Goal: Information Seeking & Learning: Learn about a topic

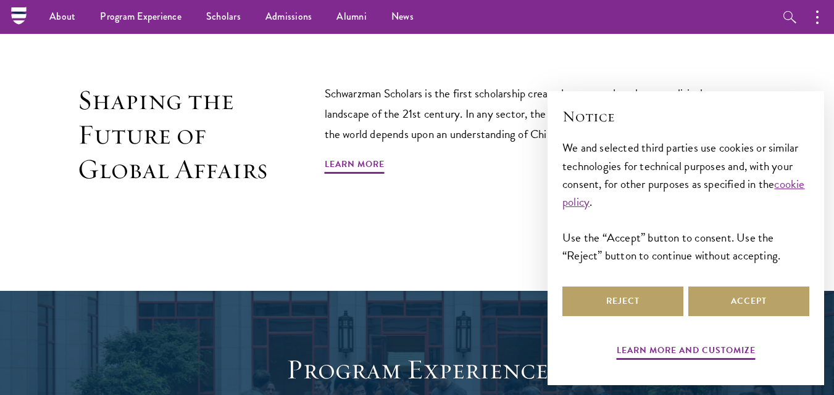
scroll to position [747, 0]
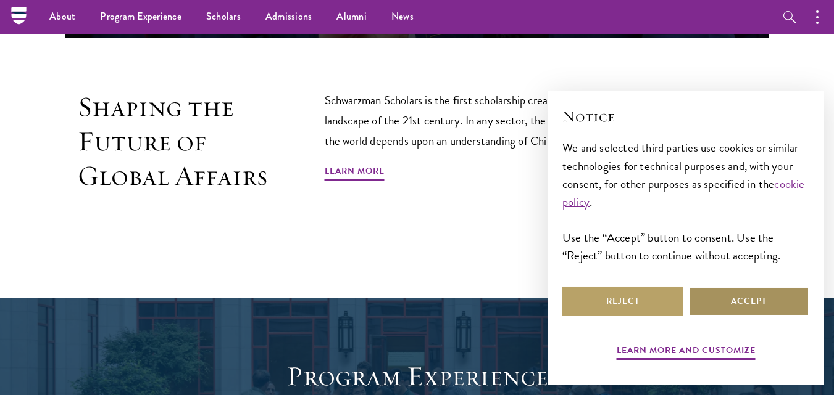
click at [726, 297] on button "Accept" at bounding box center [748, 302] width 121 height 30
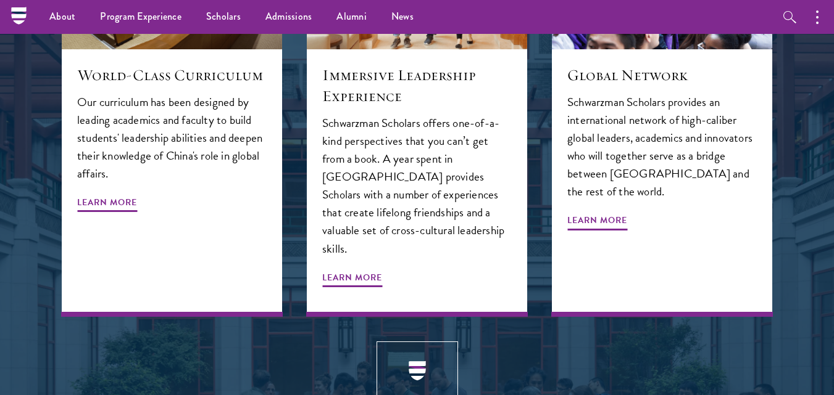
scroll to position [1420, 0]
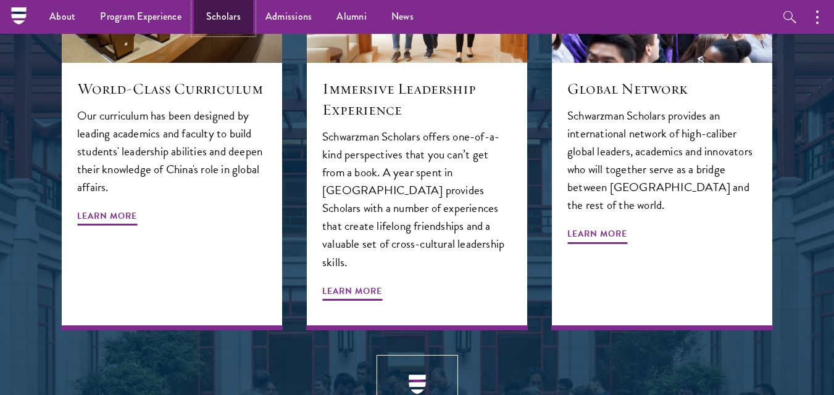
click at [236, 17] on link "Scholars" at bounding box center [223, 17] width 59 height 34
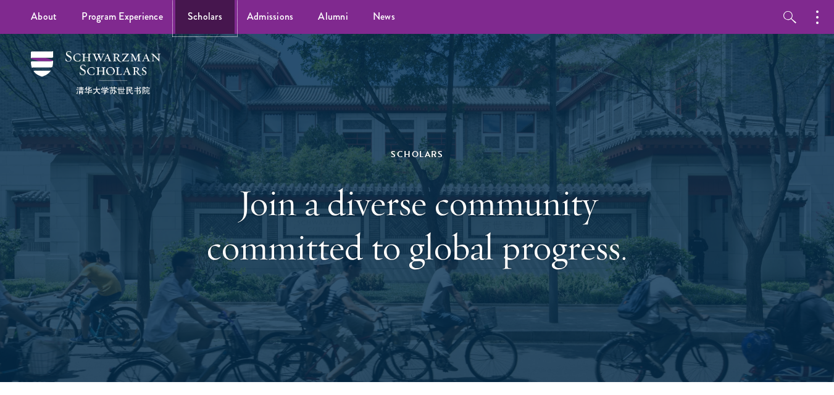
click at [215, 20] on link "Scholars" at bounding box center [204, 17] width 59 height 34
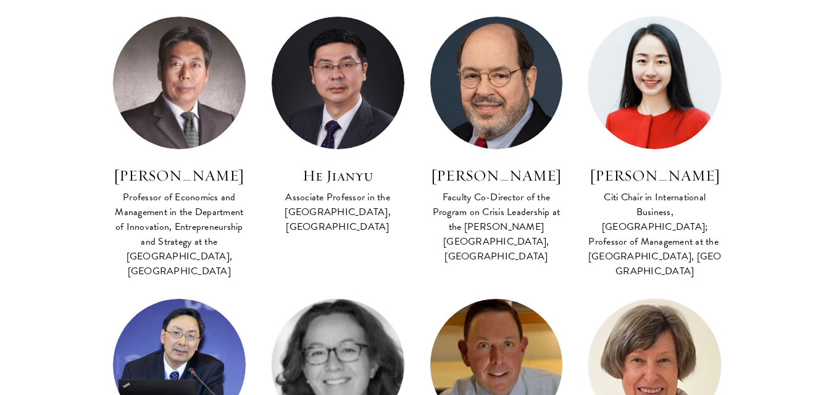
scroll to position [1578, 0]
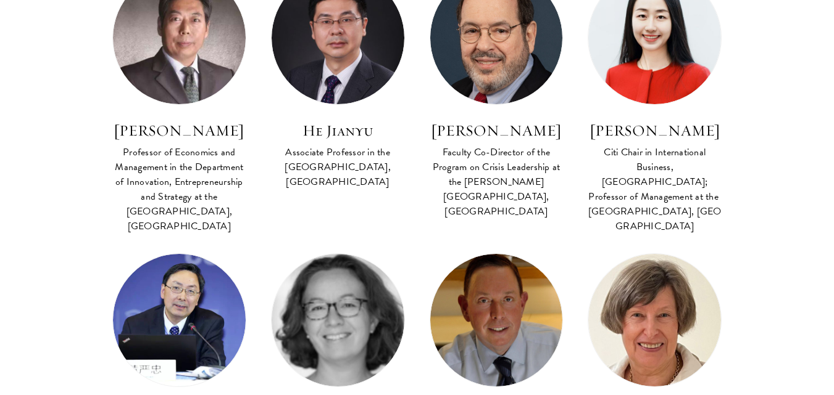
drag, startPoint x: 840, startPoint y: 23, endPoint x: 841, endPoint y: 106, distance: 82.7
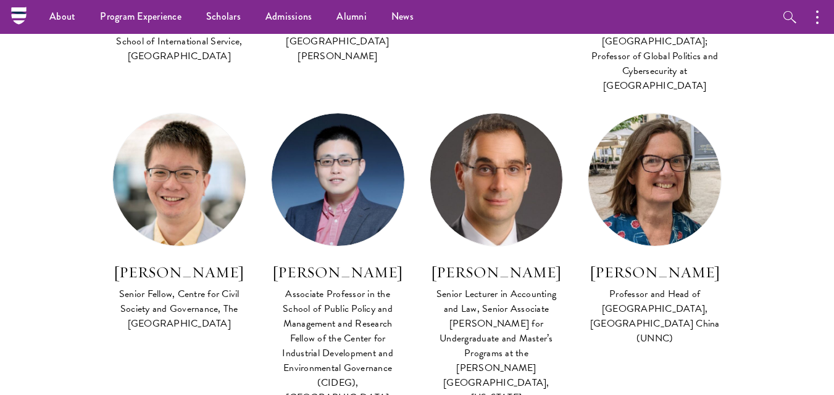
scroll to position [0, 0]
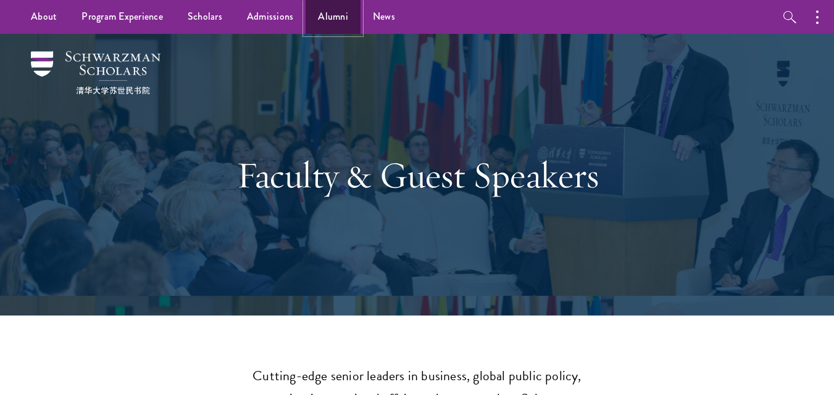
click at [325, 15] on link "Alumni" at bounding box center [332, 17] width 55 height 34
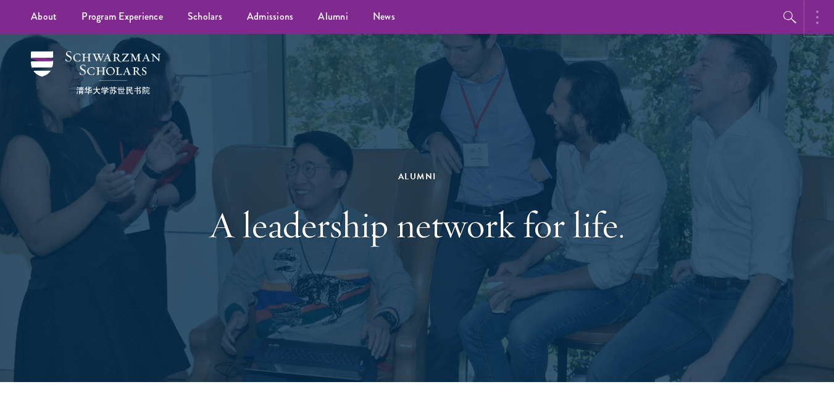
click at [814, 21] on button "button" at bounding box center [819, 17] width 27 height 34
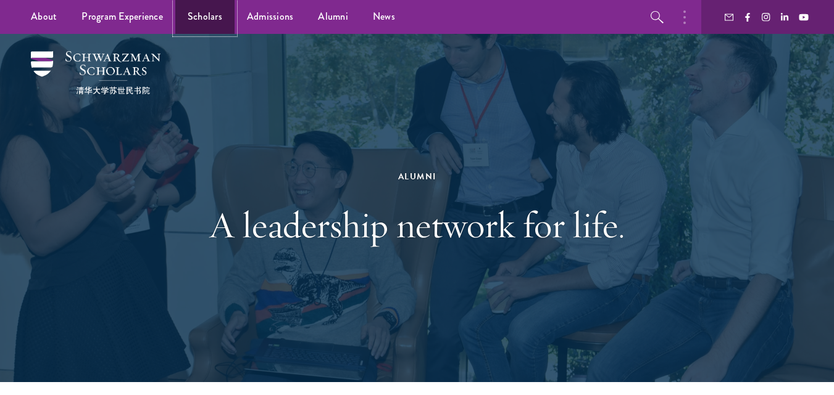
click at [201, 17] on link "Scholars" at bounding box center [204, 17] width 59 height 34
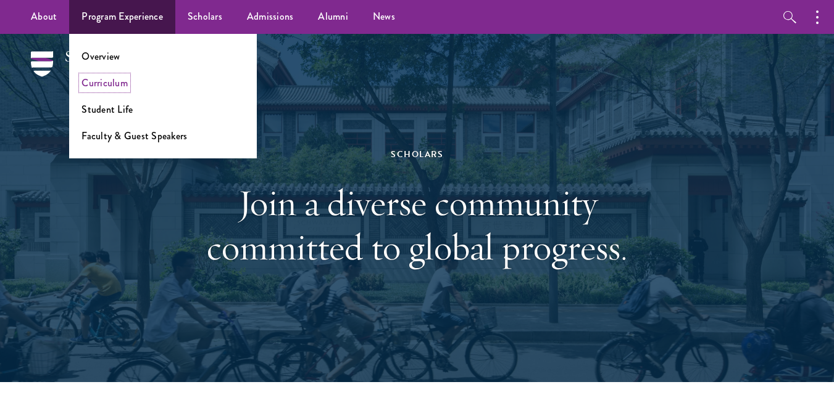
click at [108, 81] on link "Curriculum" at bounding box center [104, 83] width 46 height 14
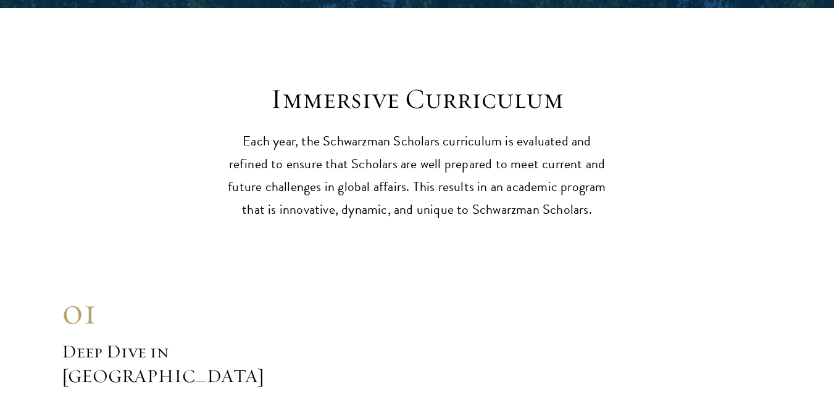
scroll to position [4820, 0]
